Goal: Task Accomplishment & Management: Manage account settings

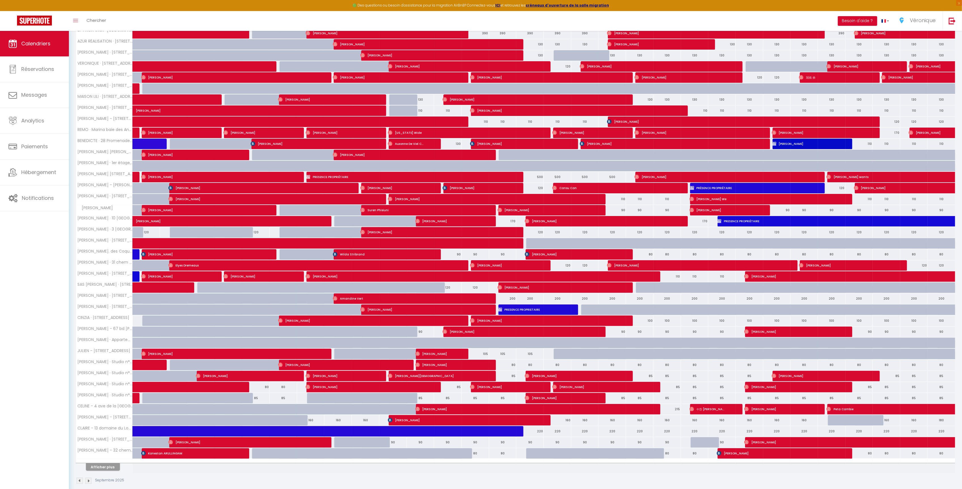
scroll to position [148, 0]
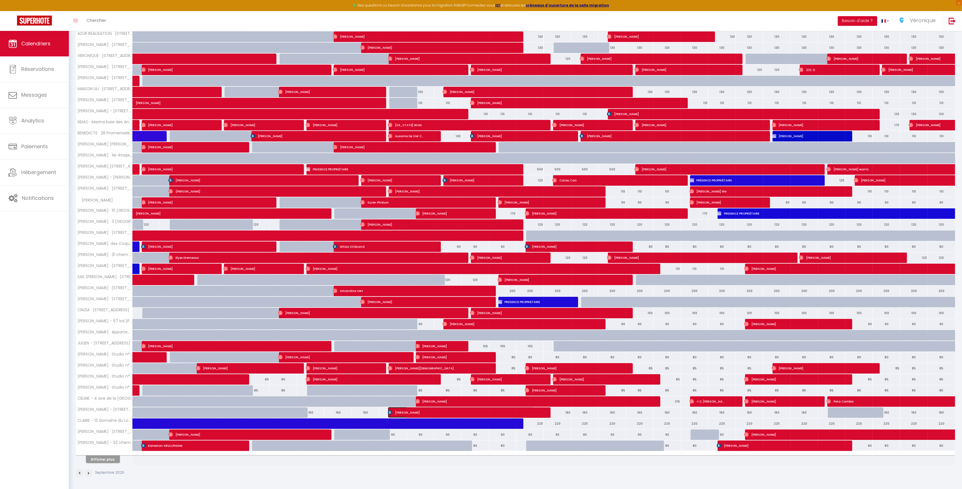
click at [423, 415] on span "[PERSON_NAME]" at bounding box center [461, 412] width 147 height 11
select select "OK"
select select "KO"
select select "0"
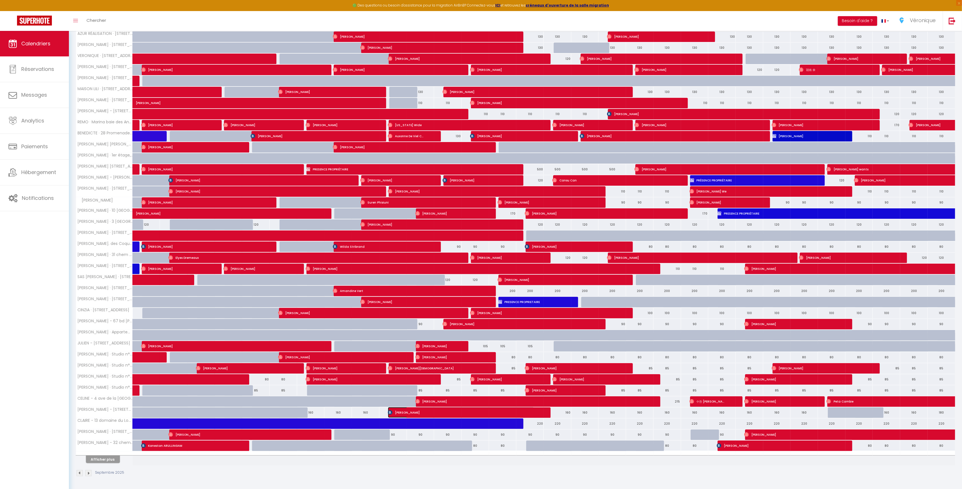
select select "1"
select select
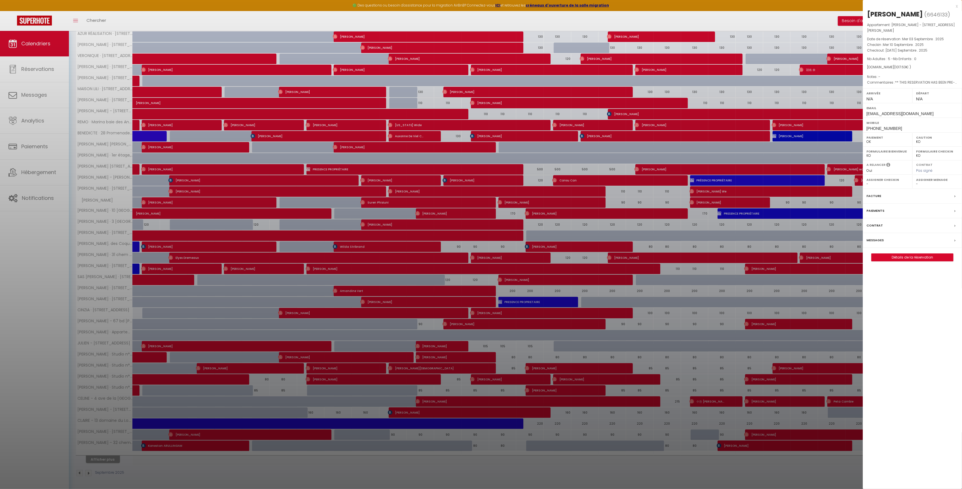
click at [879, 237] on label "Messages" at bounding box center [875, 240] width 17 height 6
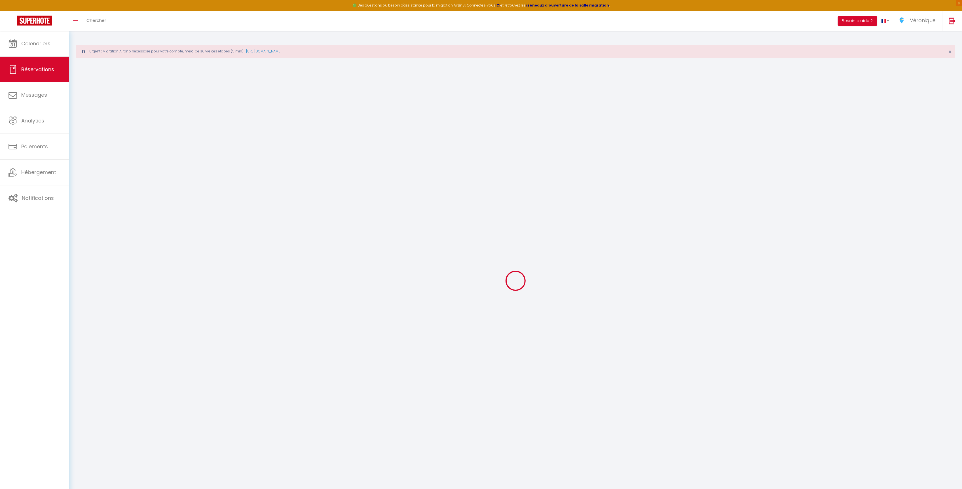
select select
checkbox input "false"
type textarea "** THIS RESERVATION HAS BEEN PRE-PAID ** BOOKING NOTE : Payment charge is EUR 1…"
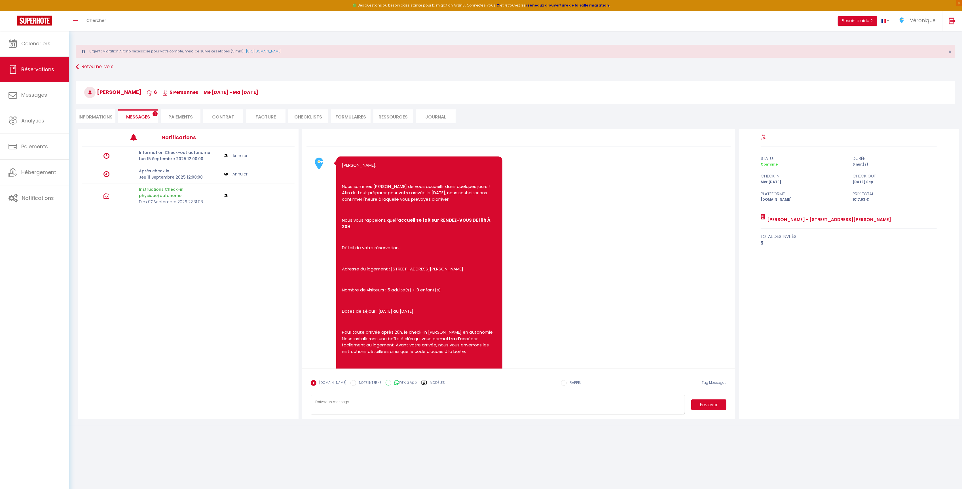
scroll to position [116, 0]
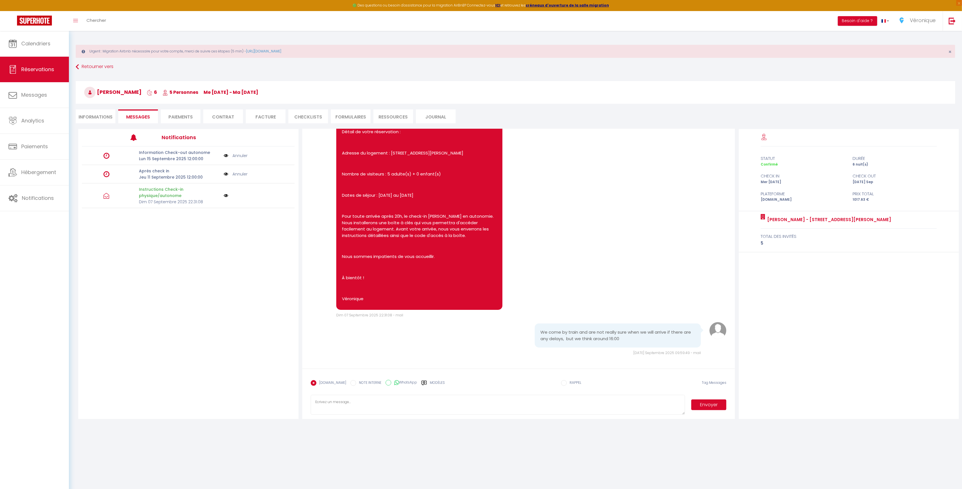
click at [396, 402] on textarea at bounding box center [498, 405] width 374 height 20
paste textarea "[PERSON_NAME], [PERSON_NAME] vous accueillera vers 18h15. Merci de le contacter…"
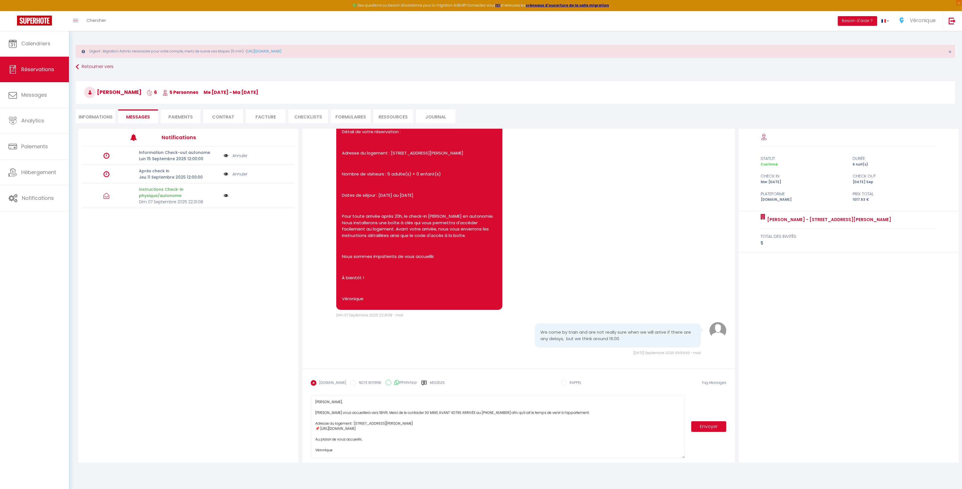
scroll to position [0, 0]
drag, startPoint x: 682, startPoint y: 414, endPoint x: 646, endPoint y: 454, distance: 54.0
click at [684, 460] on textarea "[PERSON_NAME], [PERSON_NAME] vous accueillera vers 18h15. Merci de le contacter…" at bounding box center [498, 428] width 374 height 66
click at [368, 413] on textarea "[PERSON_NAME], [PERSON_NAME] vous accueillera vers 18h15. Merci de le contacter…" at bounding box center [498, 428] width 374 height 66
click at [333, 403] on textarea "[PERSON_NAME], [PERSON_NAME] vous accueillera vers 16h. Merci de le contacter 3…" at bounding box center [498, 428] width 374 height 66
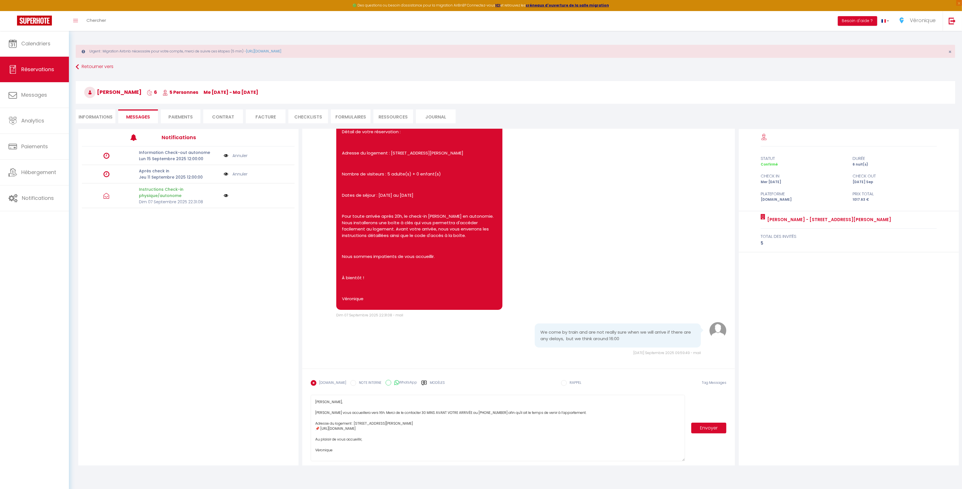
click at [333, 403] on textarea "[PERSON_NAME], [PERSON_NAME] vous accueillera vers 16h. Merci de le contacter 3…" at bounding box center [498, 428] width 374 height 66
click at [408, 411] on textarea "[PERSON_NAME], [PERSON_NAME] vous accueillera vers 16h. Merci de le contacter 3…" at bounding box center [498, 428] width 374 height 66
type textarea "[PERSON_NAME], [PERSON_NAME] vous accueillera vers 16h. Merci de le contacter 3…"
click at [707, 431] on button "Envoyer" at bounding box center [709, 428] width 35 height 11
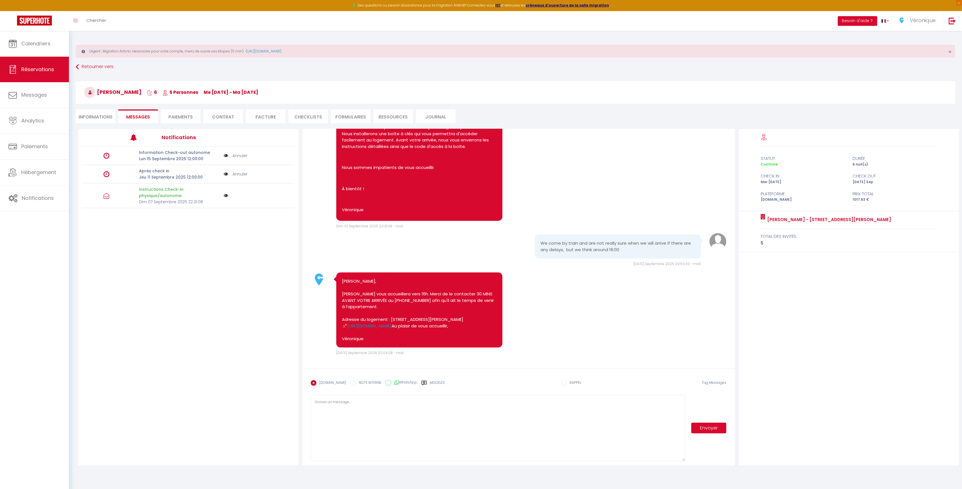
scroll to position [218, 0]
click at [106, 116] on li "Informations" at bounding box center [96, 116] width 40 height 14
select select
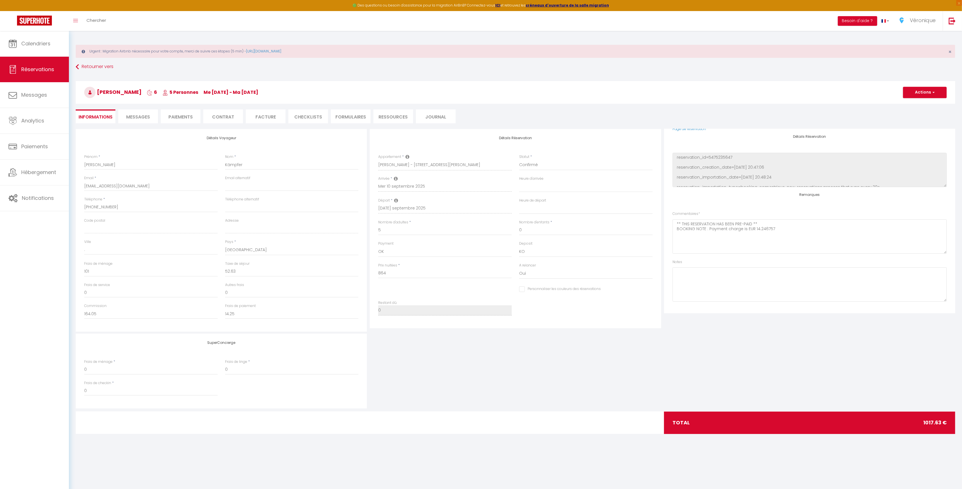
scroll to position [62, 0]
click at [715, 290] on textarea at bounding box center [810, 283] width 274 height 34
type textarea "Check in ver"
select select
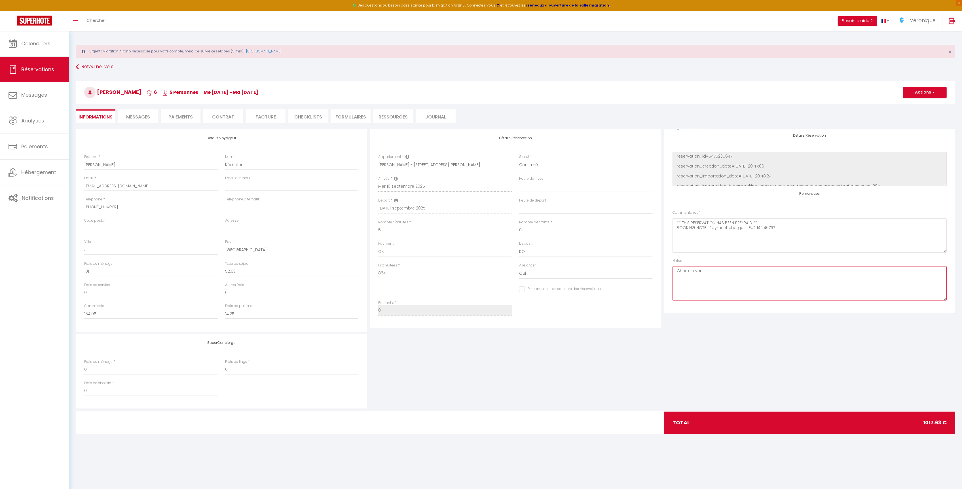
checkbox input "false"
type textarea "Check in vers 16h"
click at [922, 96] on button "Actions" at bounding box center [925, 92] width 44 height 11
click at [920, 105] on link "Enregistrer" at bounding box center [919, 104] width 45 height 7
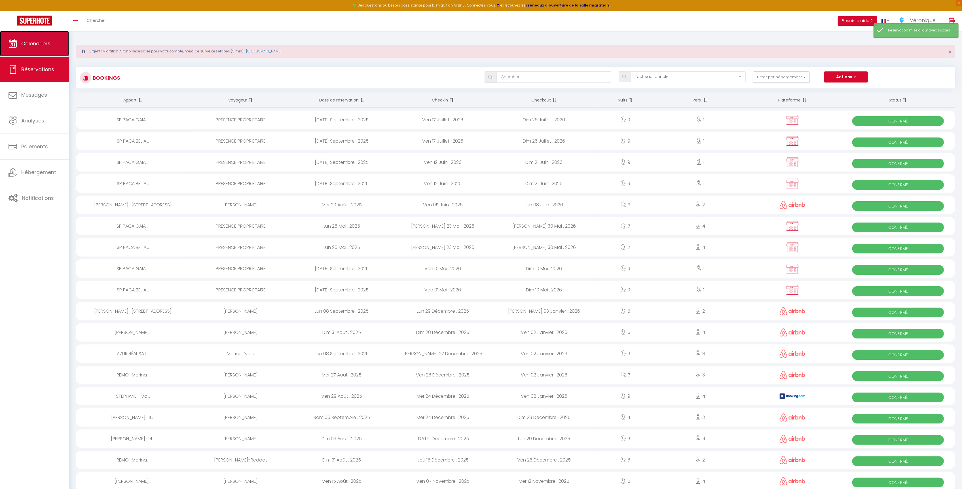
click at [7, 52] on link "Calendriers" at bounding box center [34, 44] width 69 height 26
